Goal: Task Accomplishment & Management: Use online tool/utility

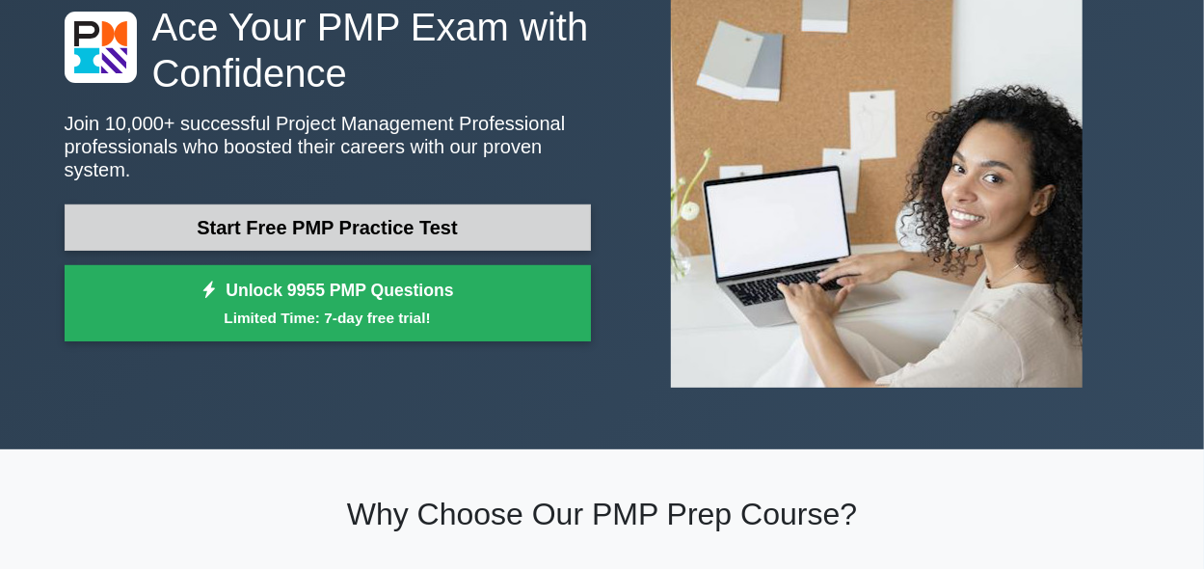
scroll to position [154, 0]
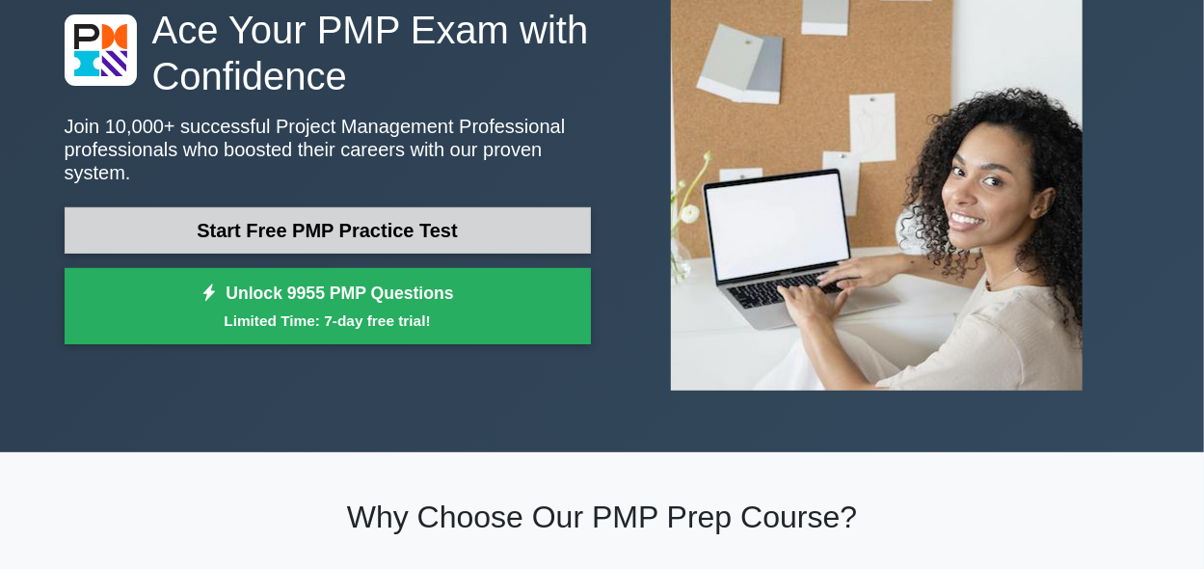
click at [403, 223] on link "Start Free PMP Practice Test" at bounding box center [328, 230] width 526 height 46
